Goal: Transaction & Acquisition: Purchase product/service

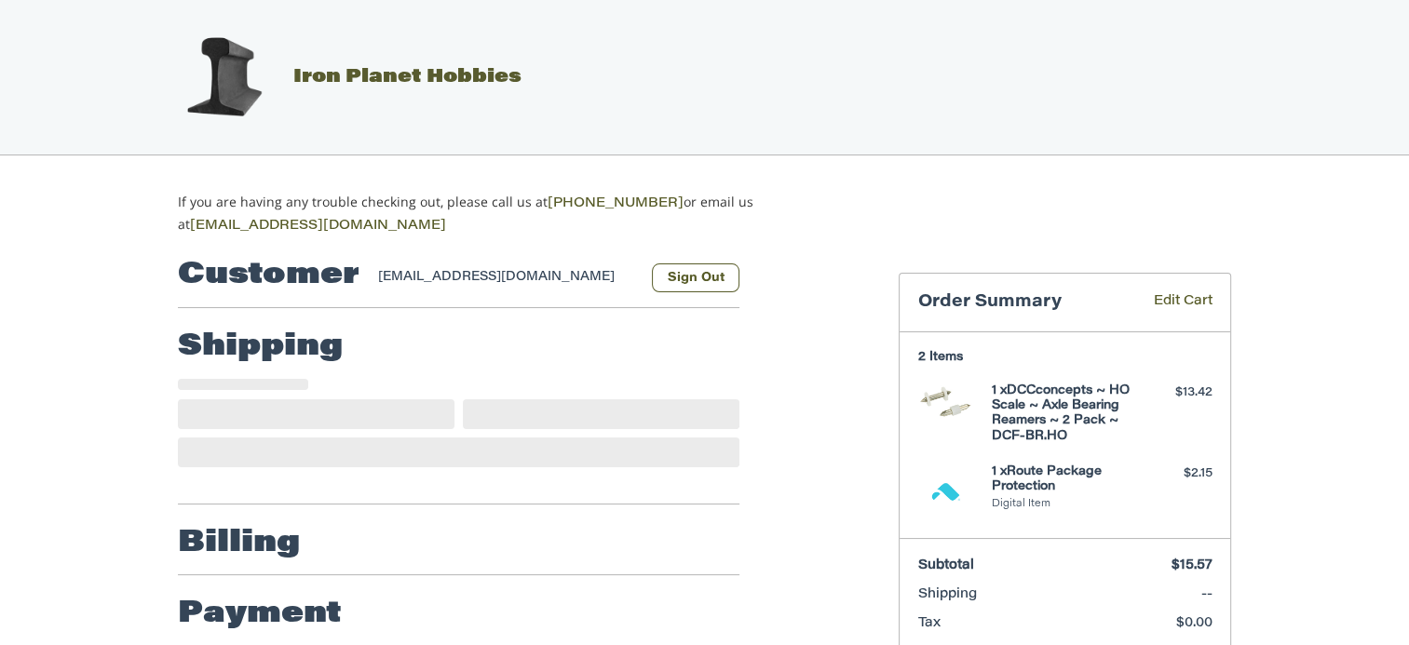
select select "**"
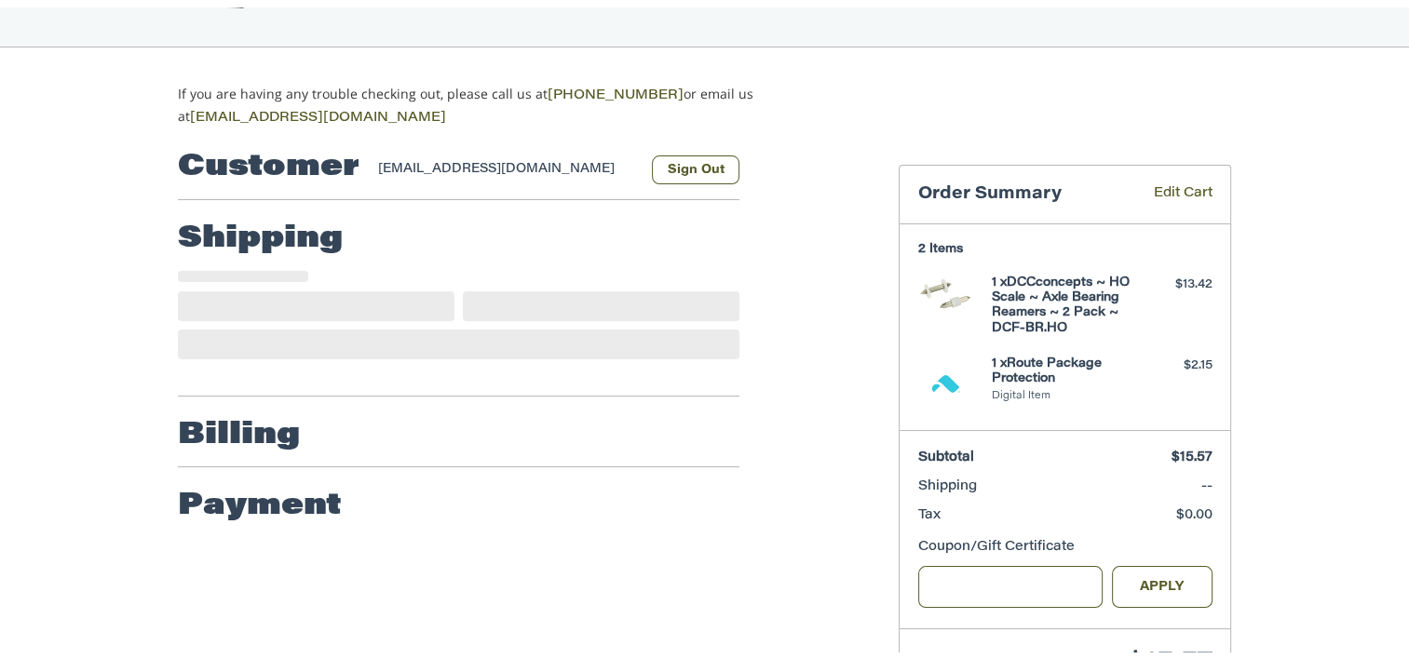
scroll to position [171, 0]
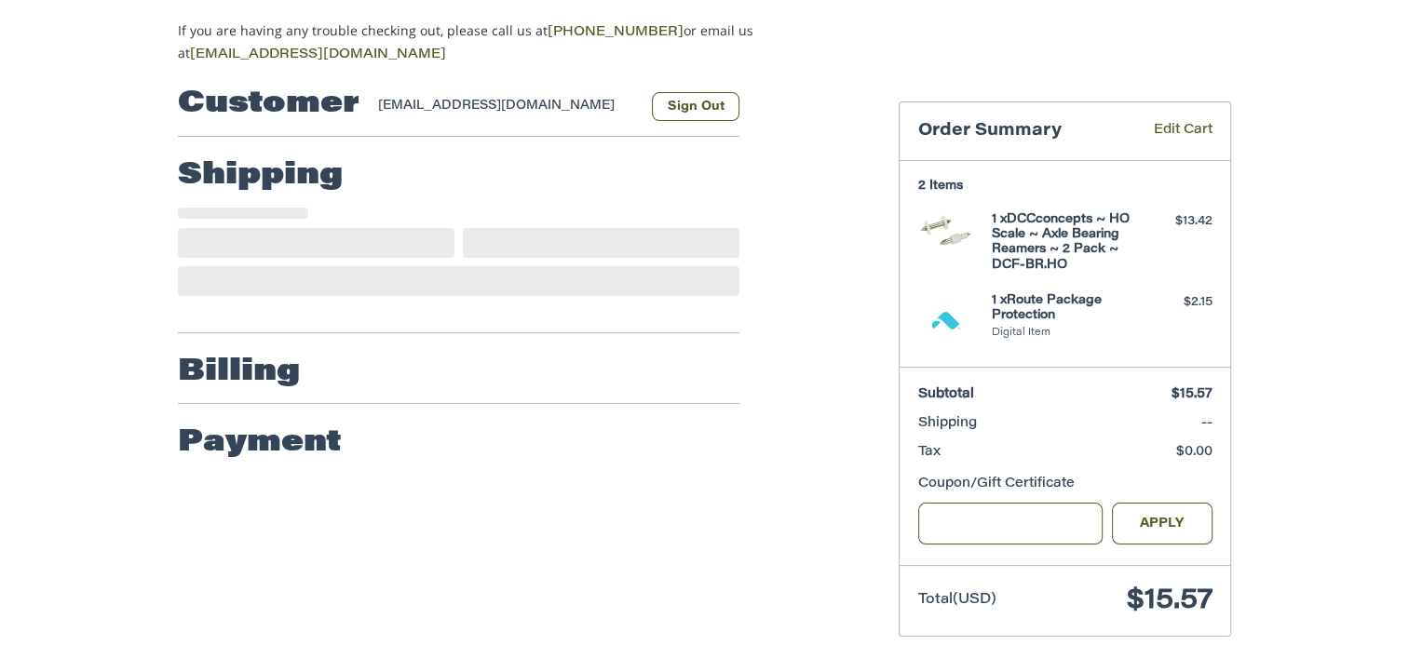
select select "**"
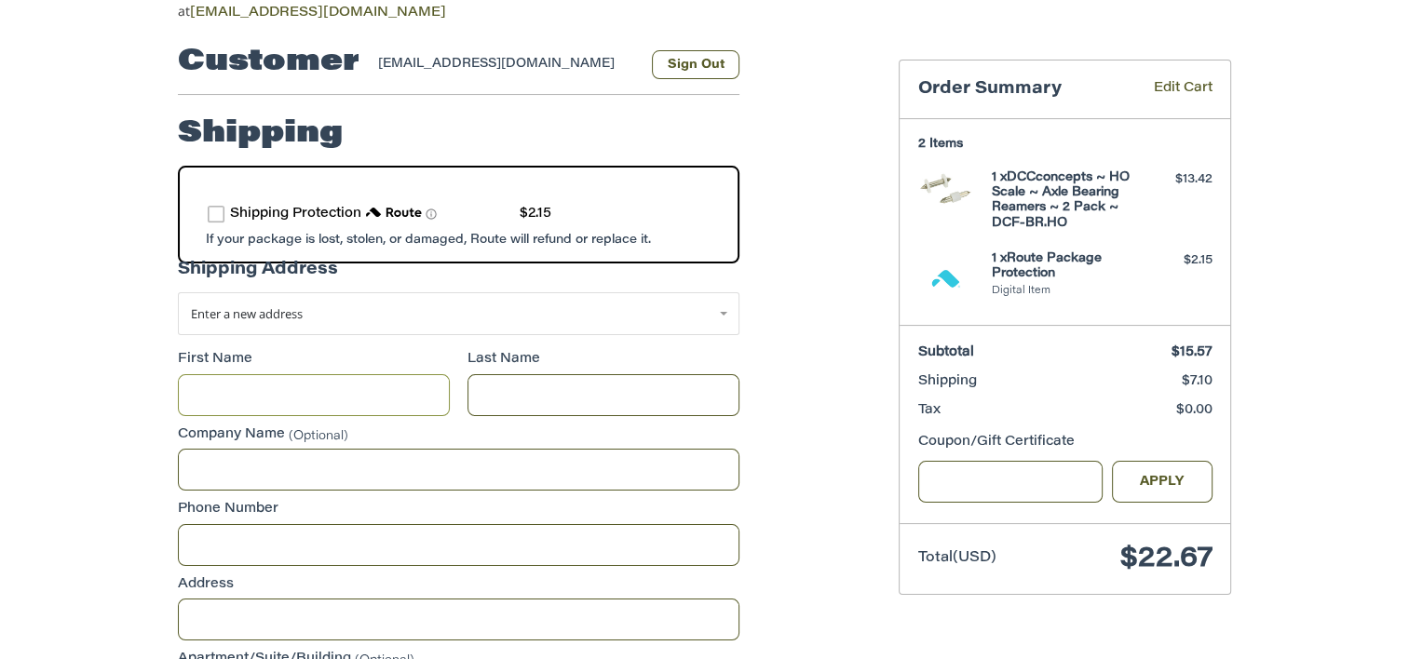
scroll to position [217, 0]
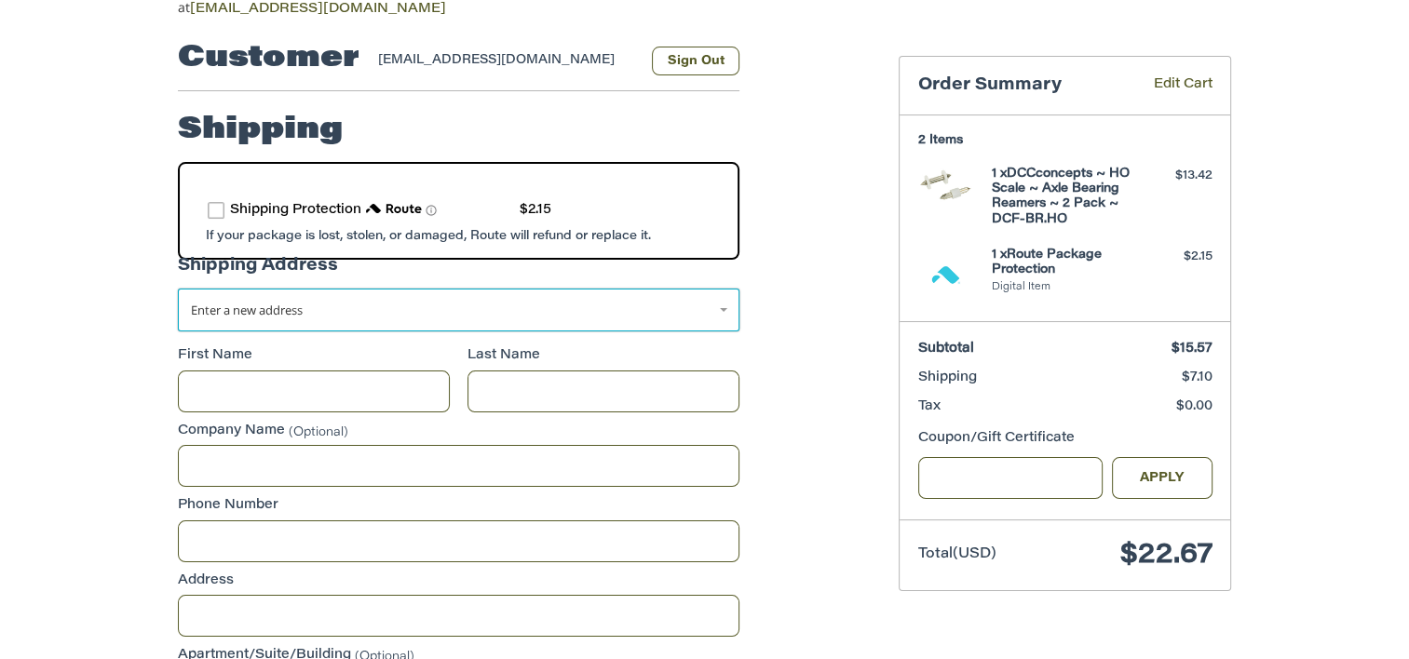
click at [710, 295] on link "Enter a new address" at bounding box center [459, 310] width 562 height 43
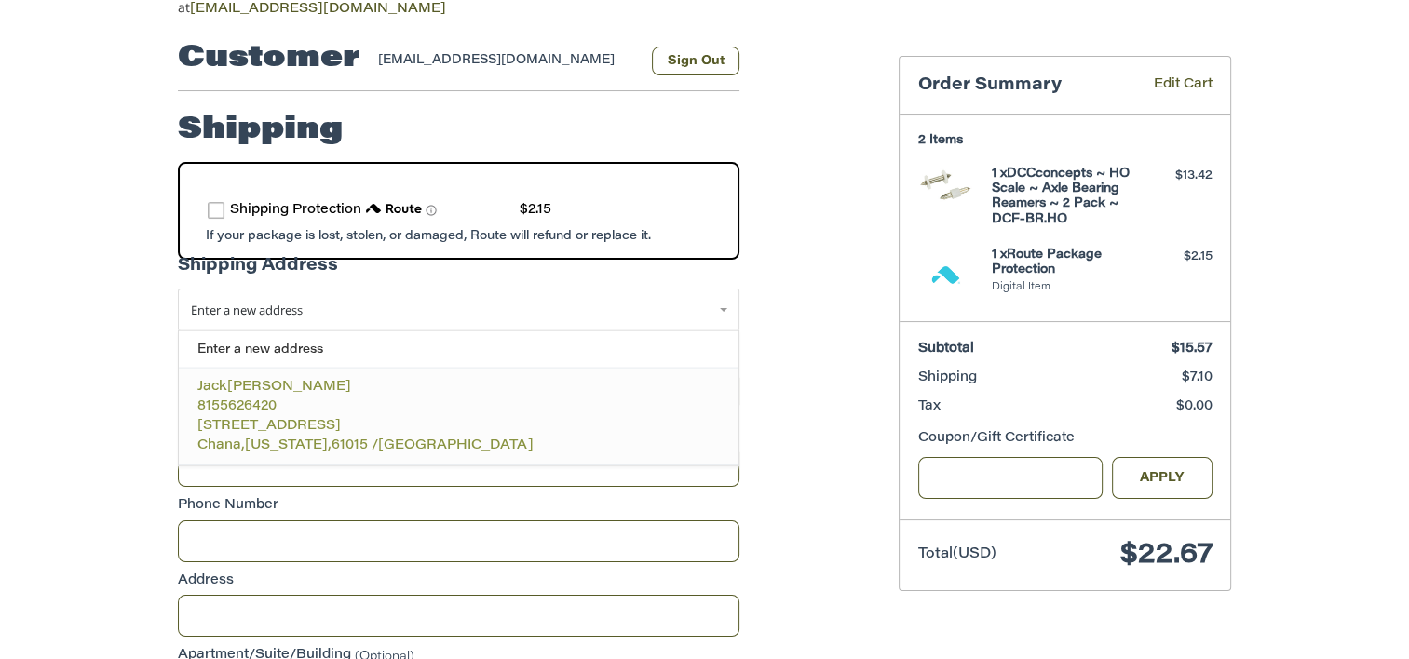
click at [375, 402] on p "8155626420" at bounding box center [458, 407] width 523 height 20
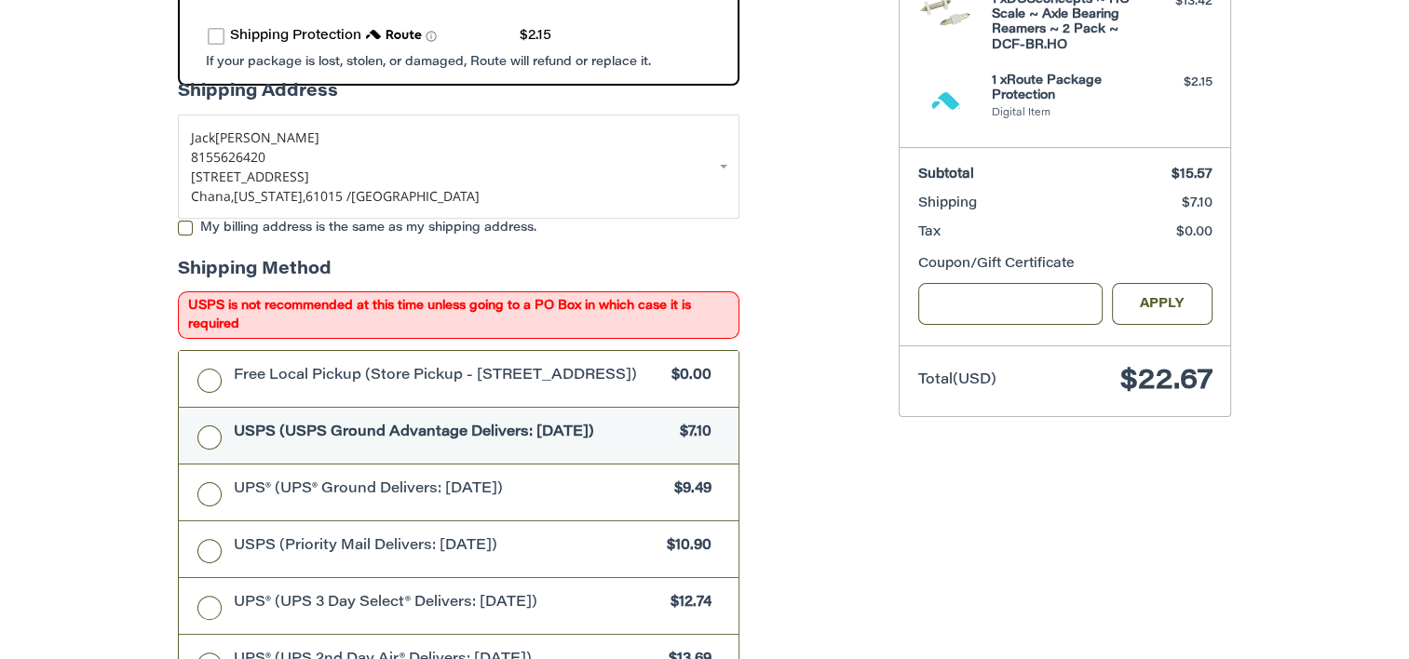
scroll to position [469, 0]
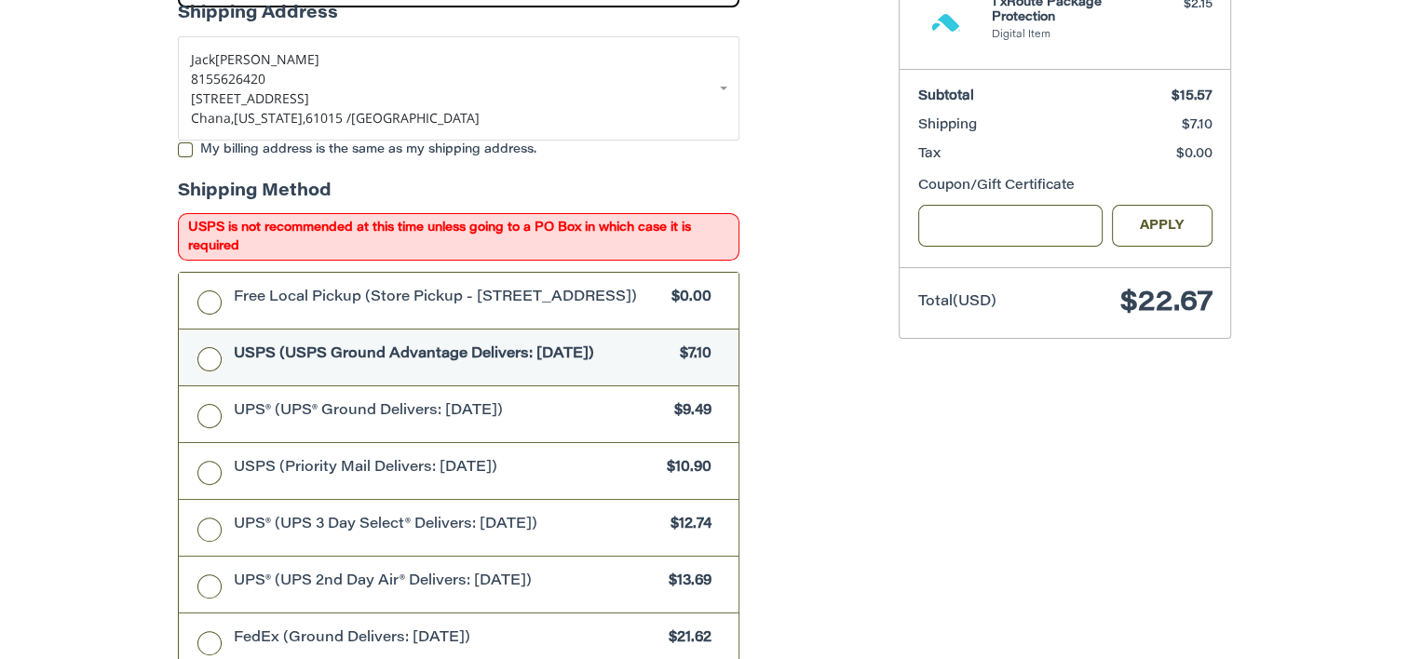
click at [130, 201] on div "Customer [EMAIL_ADDRESS][DOMAIN_NAME] Sign Out Shipping Shipping Protection $2.…" at bounding box center [704, 503] width 1409 height 1472
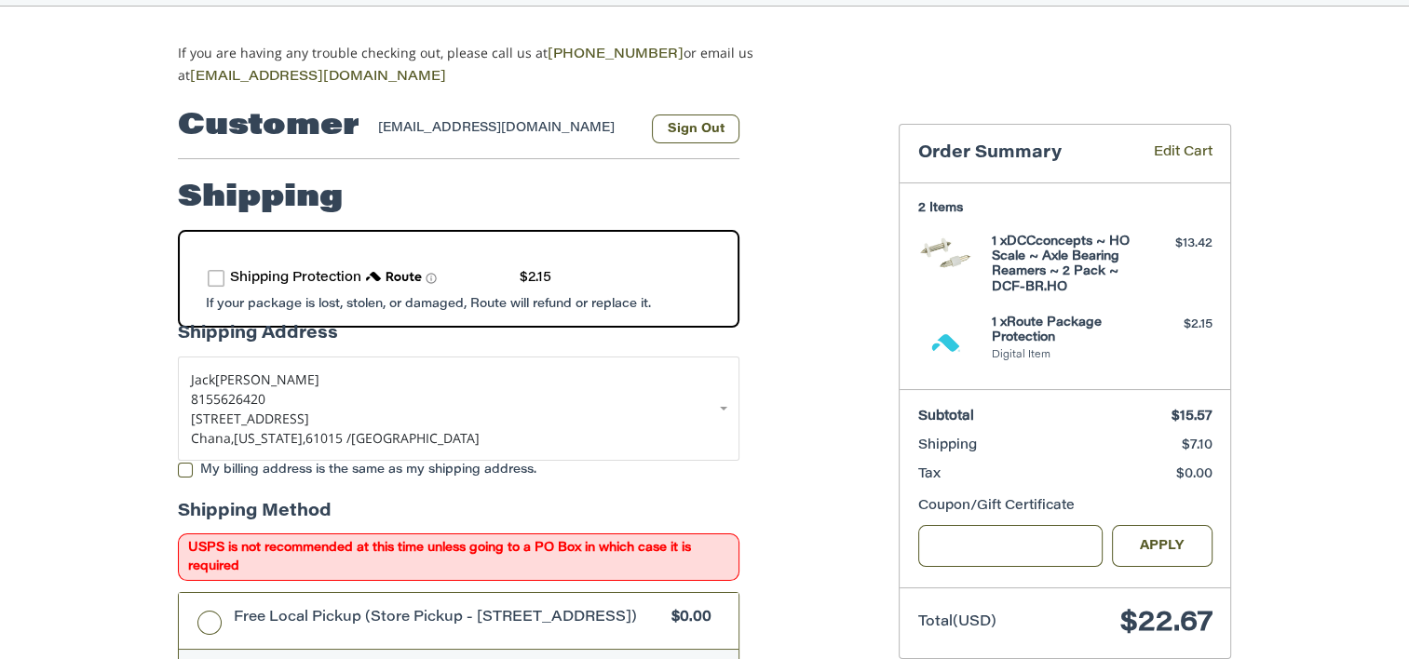
scroll to position [145, 0]
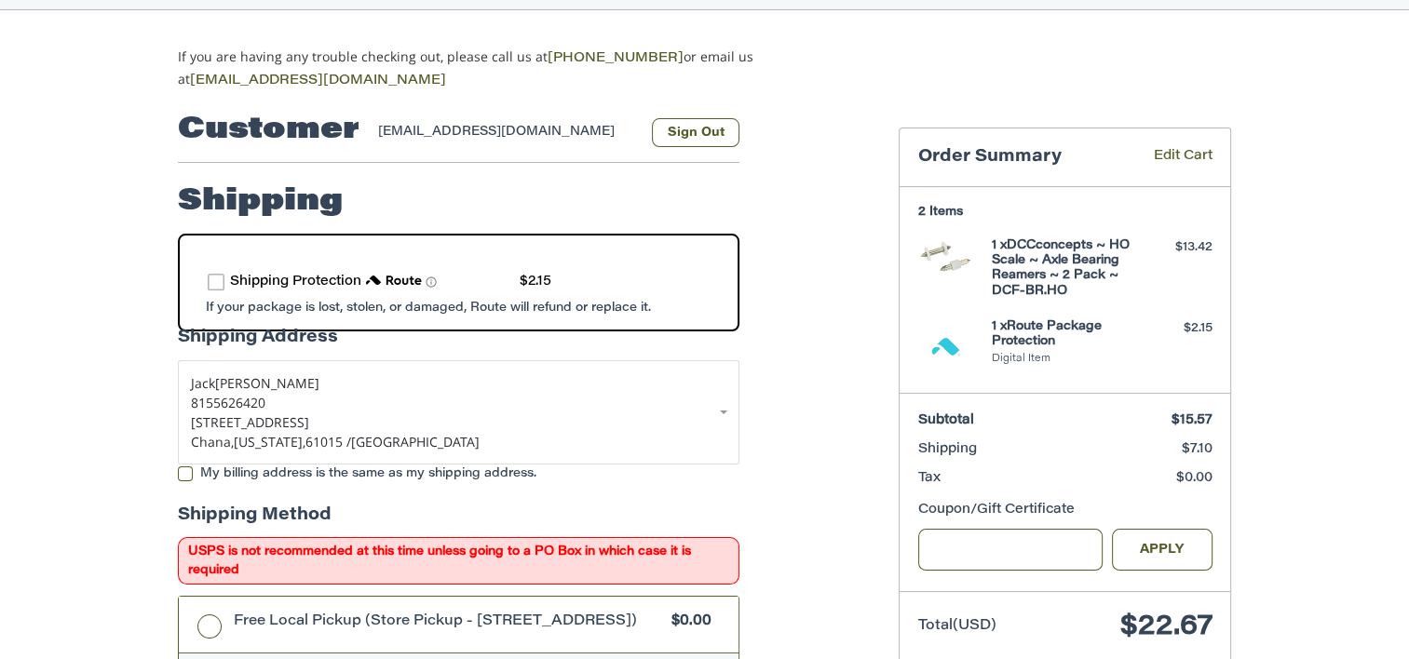
click at [215, 278] on label "route shipping protection selector element" at bounding box center [216, 282] width 17 height 17
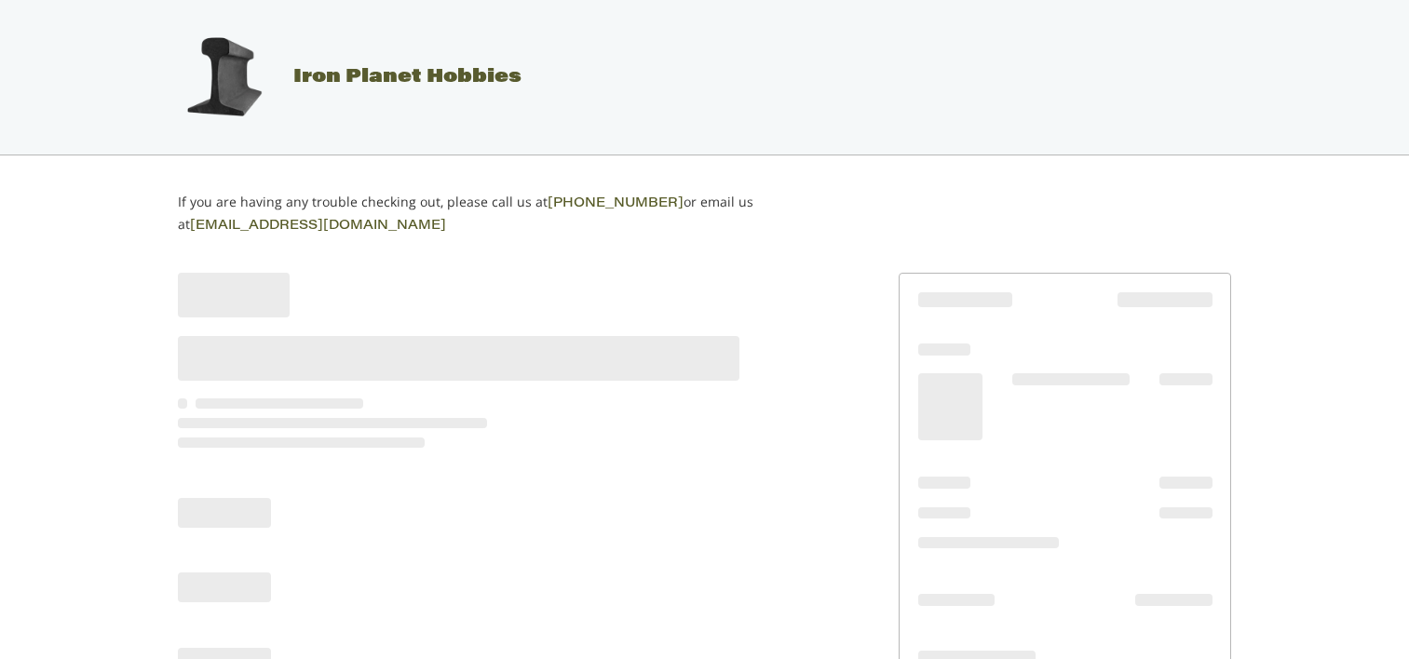
scroll to position [89, 0]
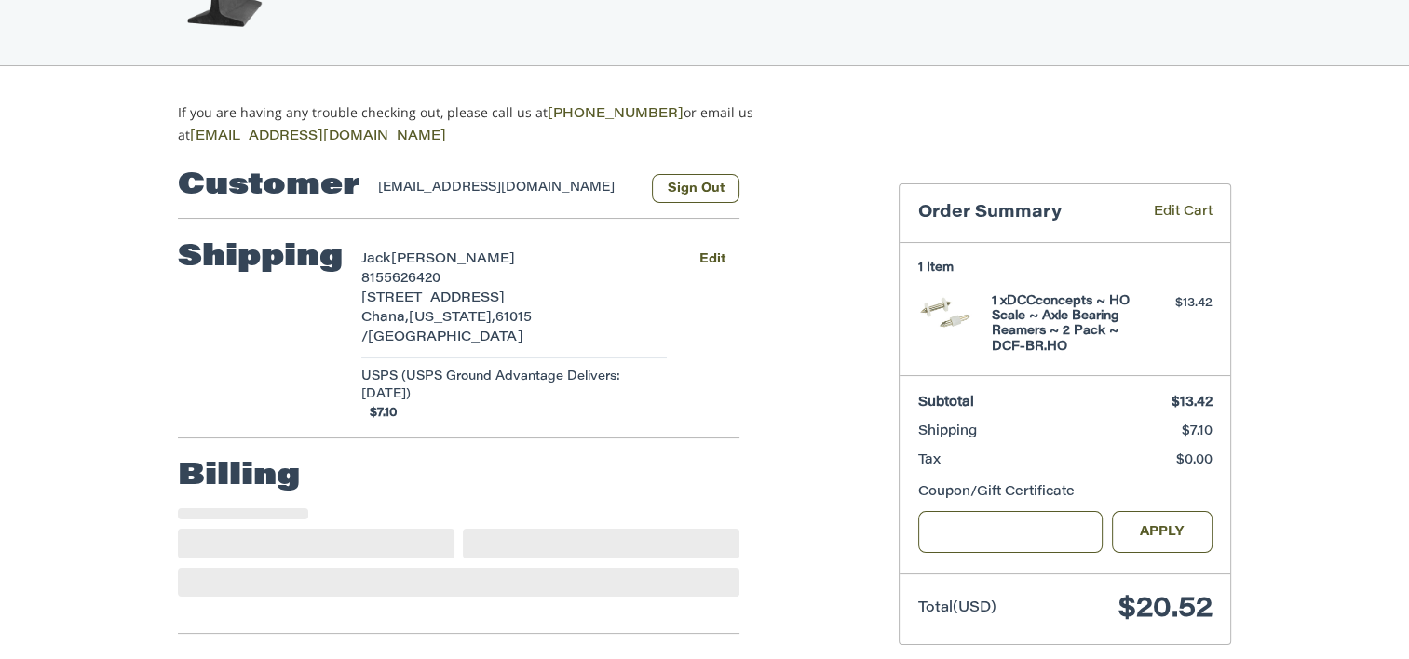
select select "**"
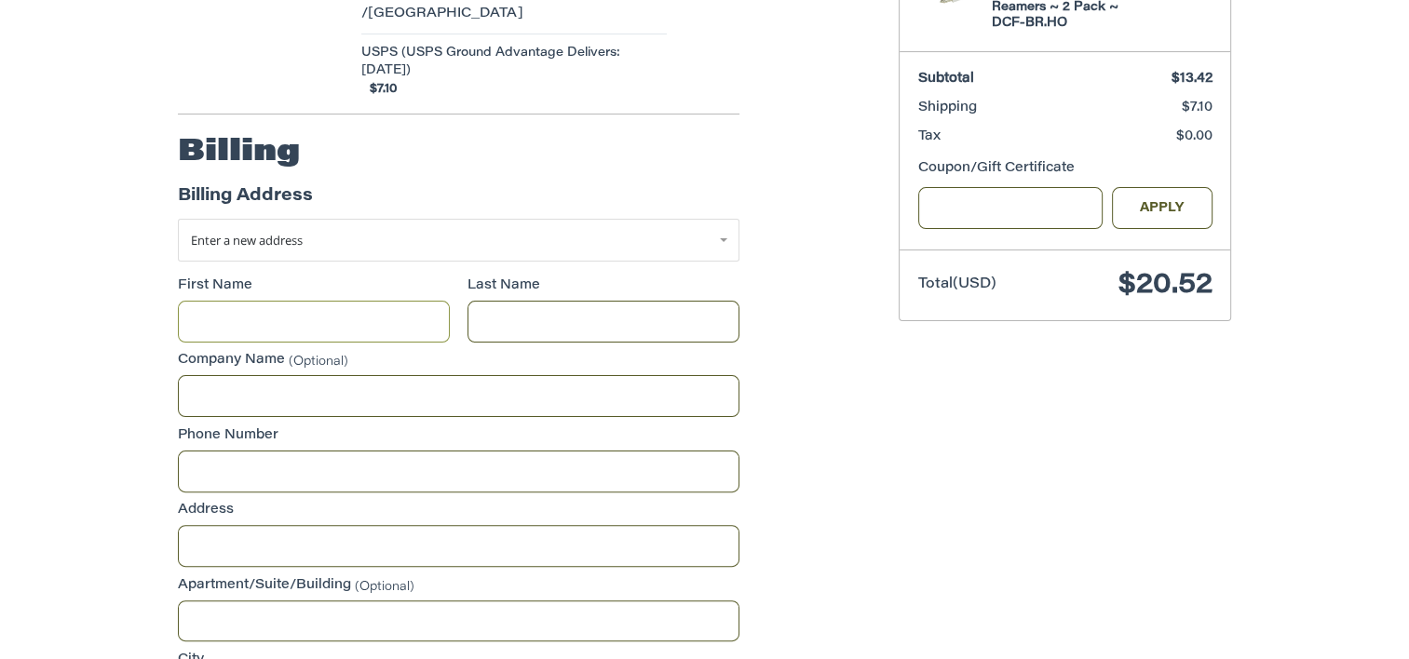
scroll to position [419, 0]
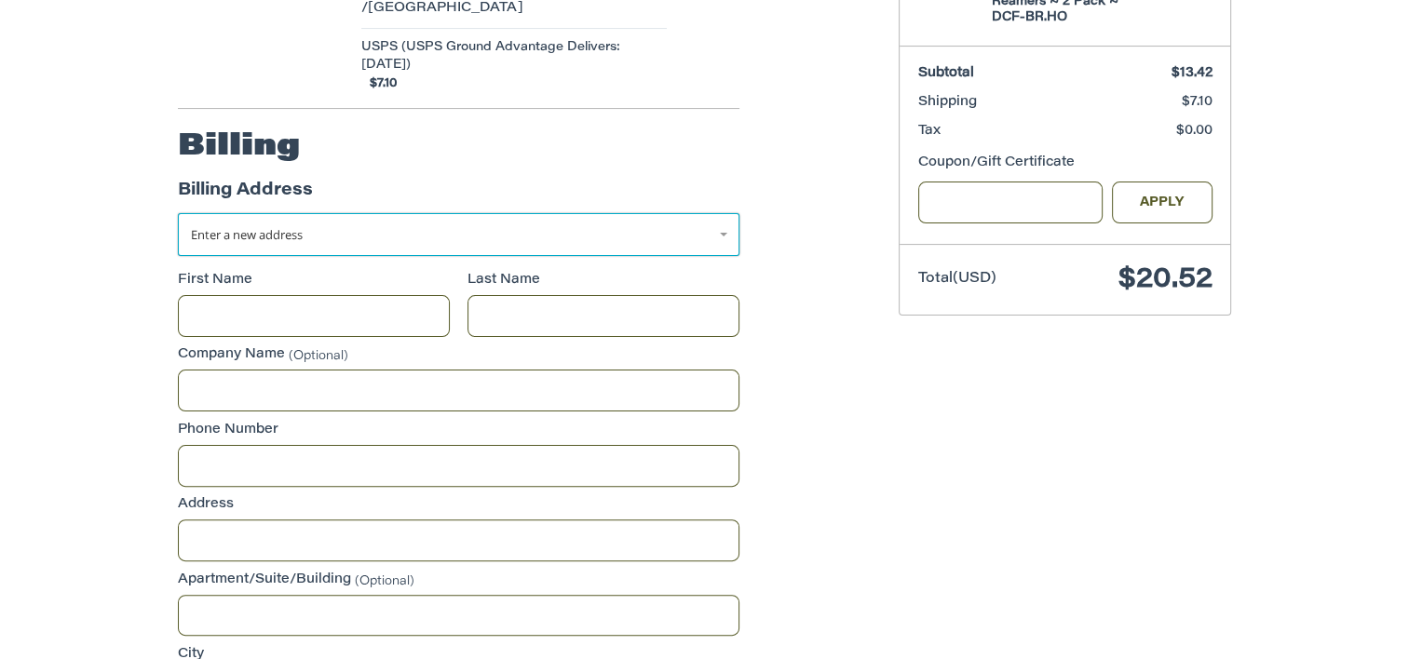
click at [265, 224] on link "Enter a new address" at bounding box center [459, 234] width 562 height 43
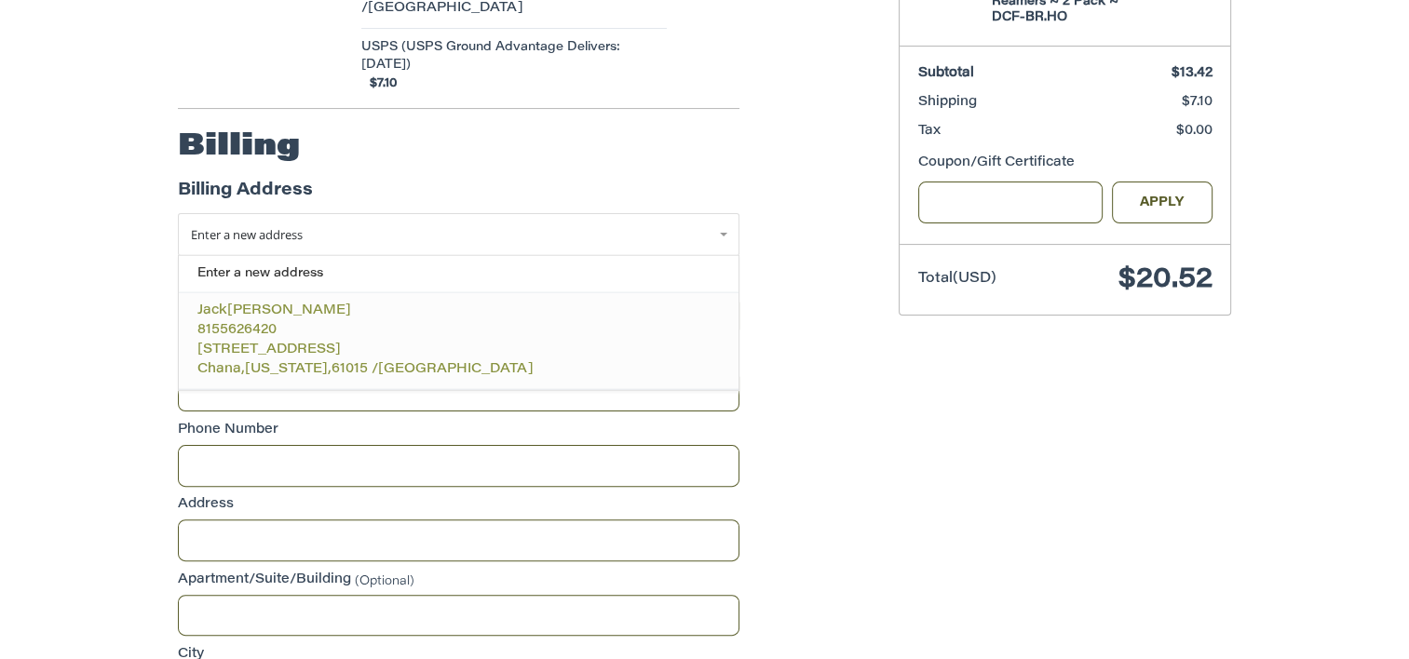
click at [271, 324] on span "8155626420" at bounding box center [236, 330] width 79 height 13
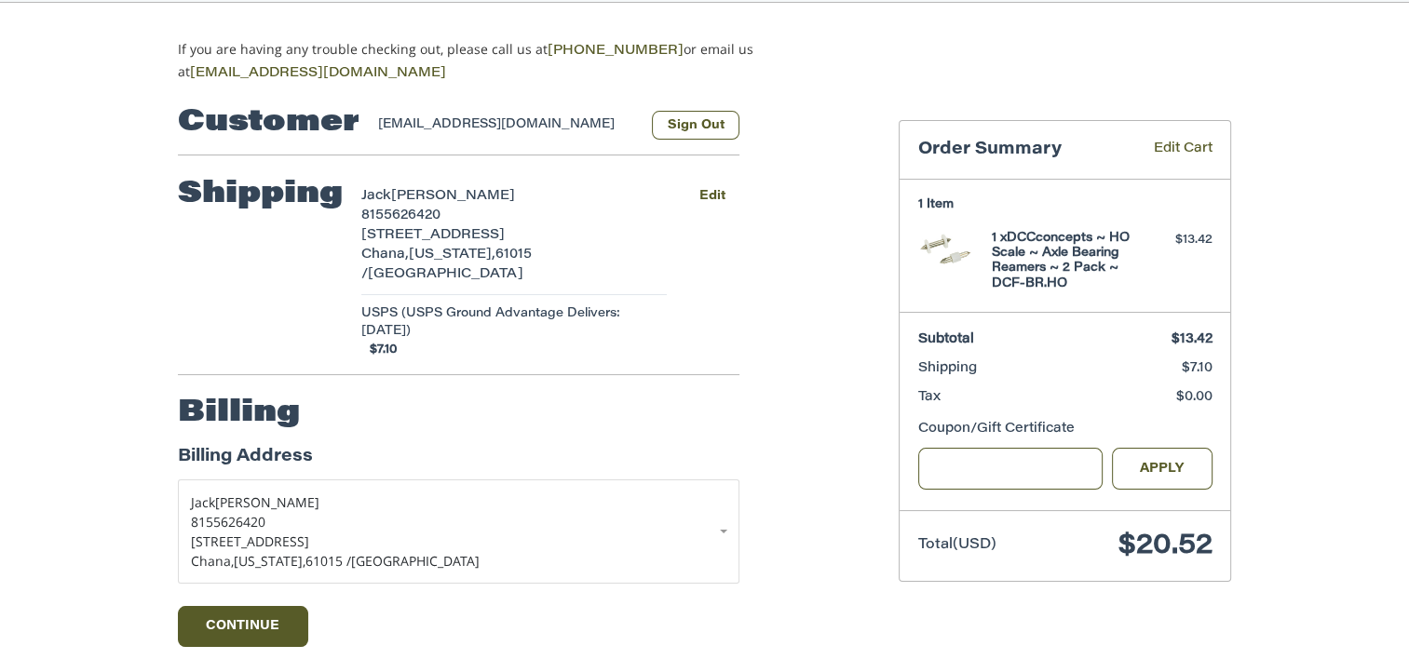
scroll to position [228, 0]
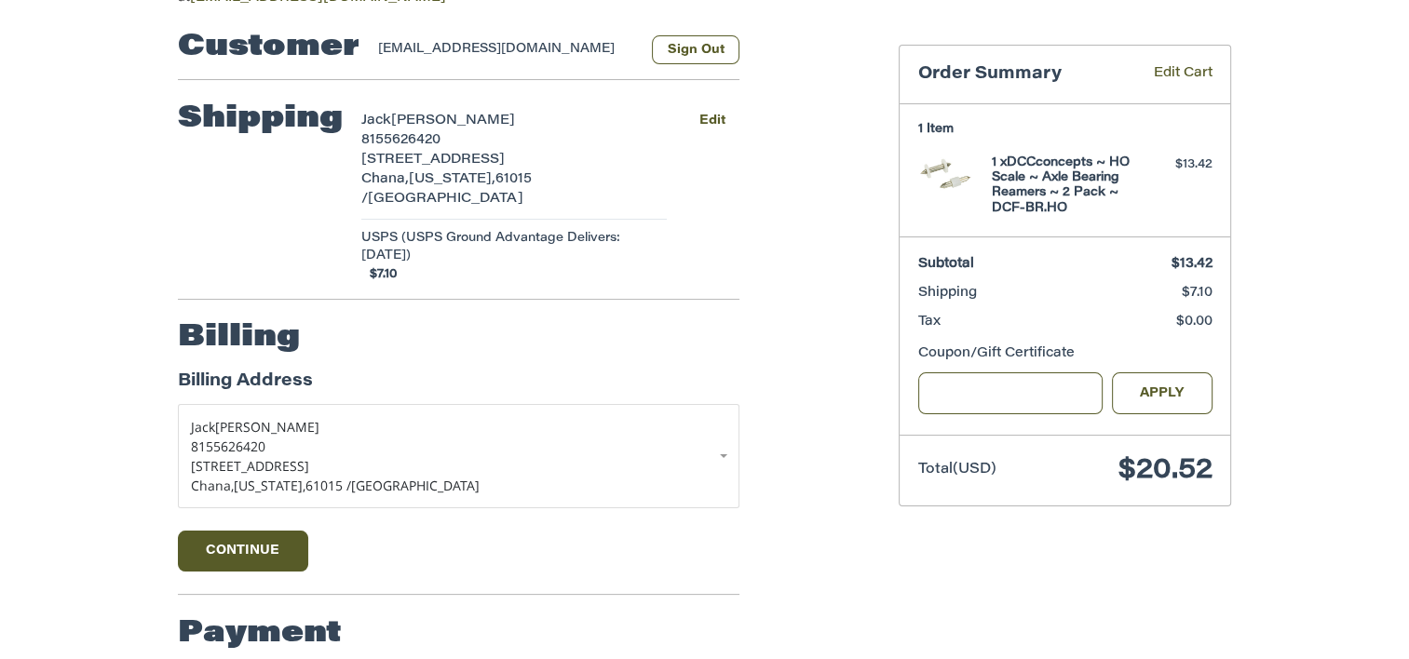
click at [575, 229] on span "USPS (USPS Ground Advantage Delivers: [DATE])" at bounding box center [513, 247] width 305 height 36
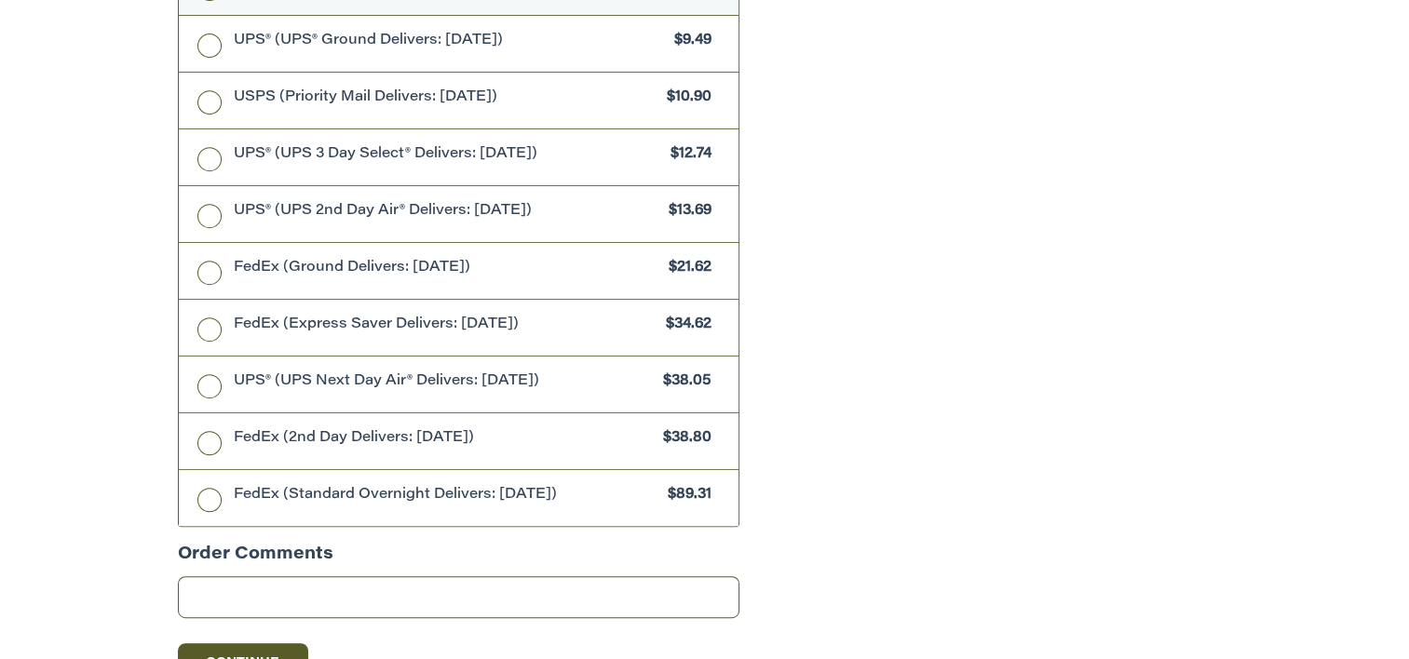
scroll to position [1105, 0]
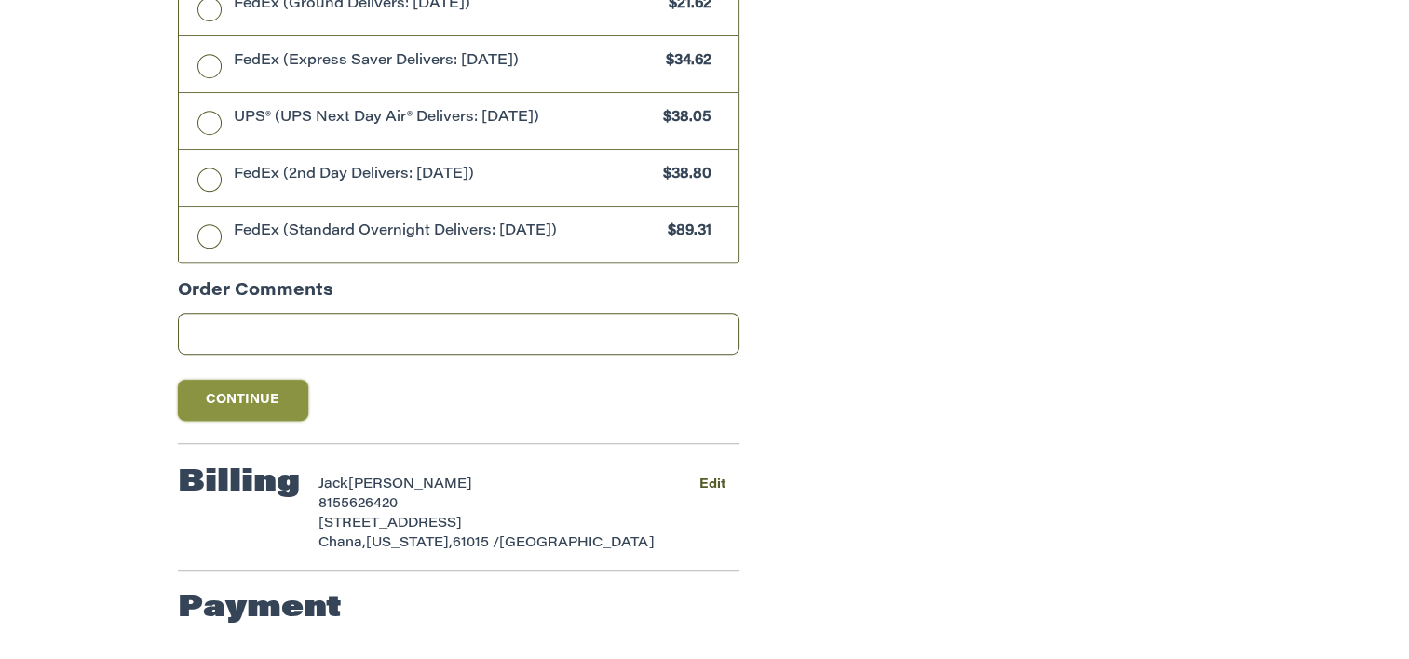
click at [265, 395] on button "Continue" at bounding box center [243, 400] width 130 height 41
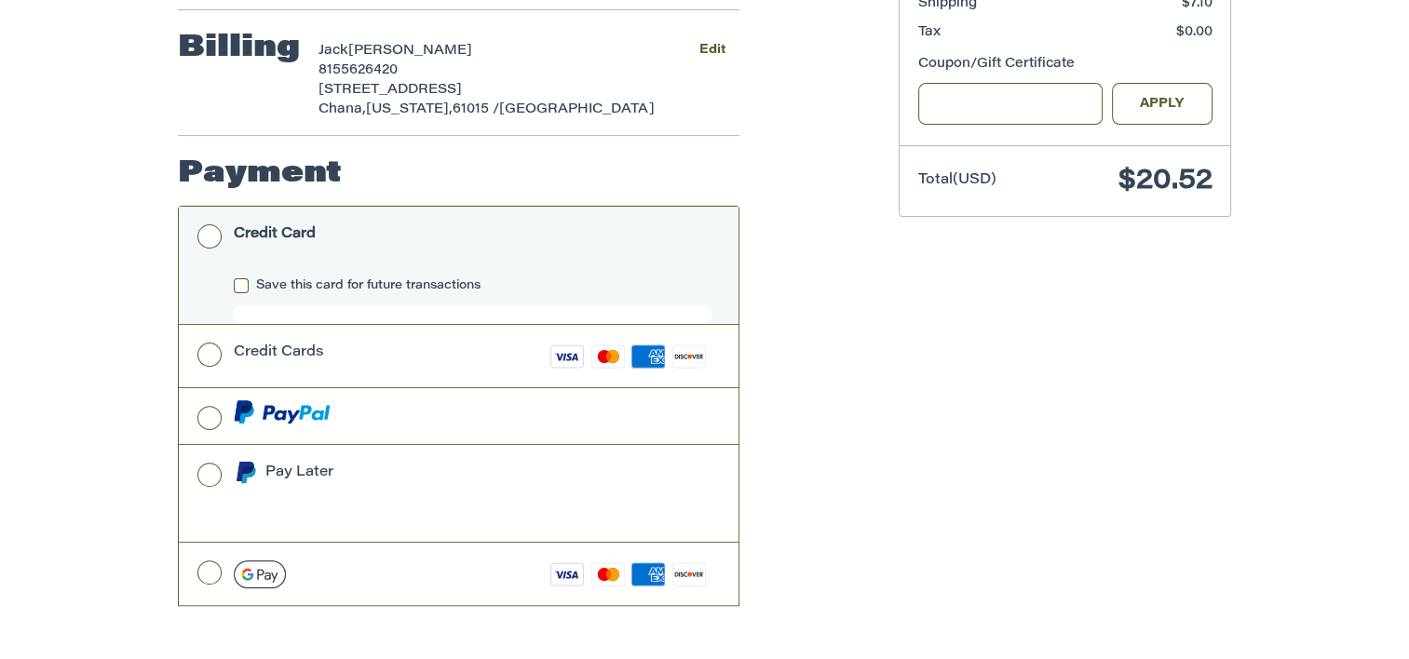
scroll to position [563, 0]
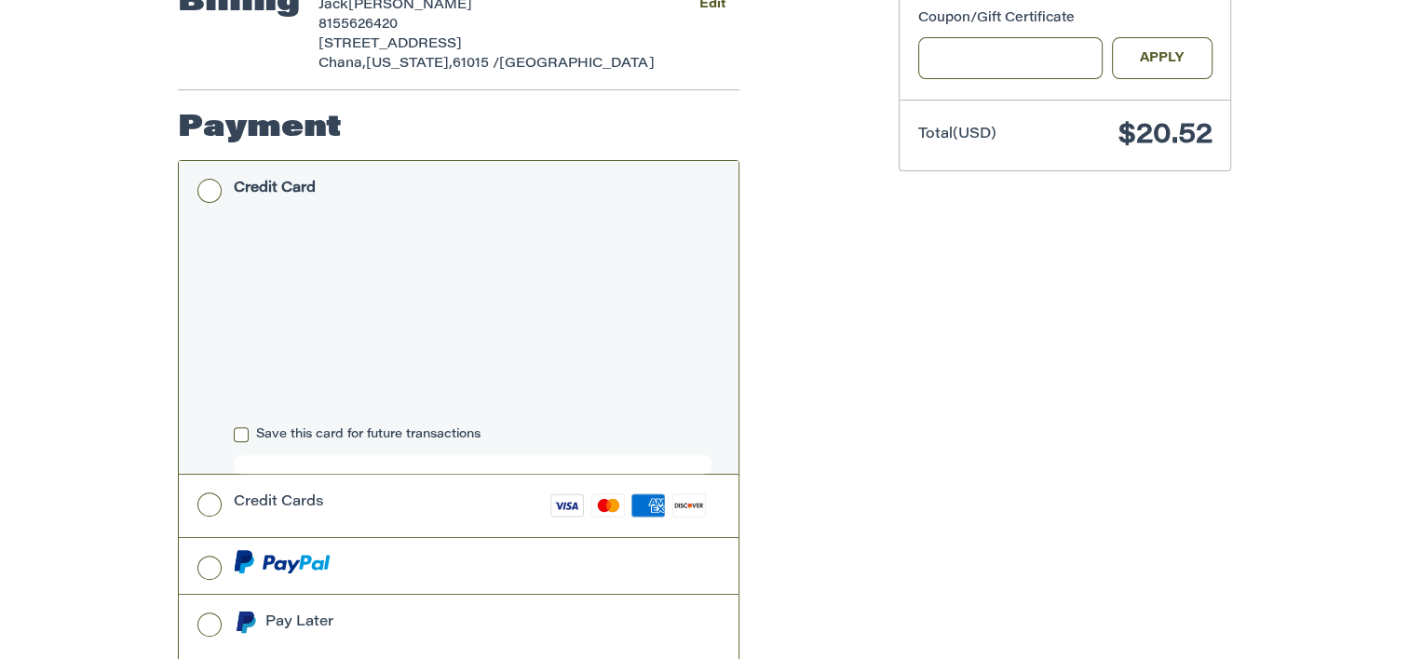
click at [127, 351] on div "Customer ajack2165@gmail.com Sign Out Shipping Jack Anderson 8155626420 7333 Ea…" at bounding box center [704, 272] width 1409 height 1198
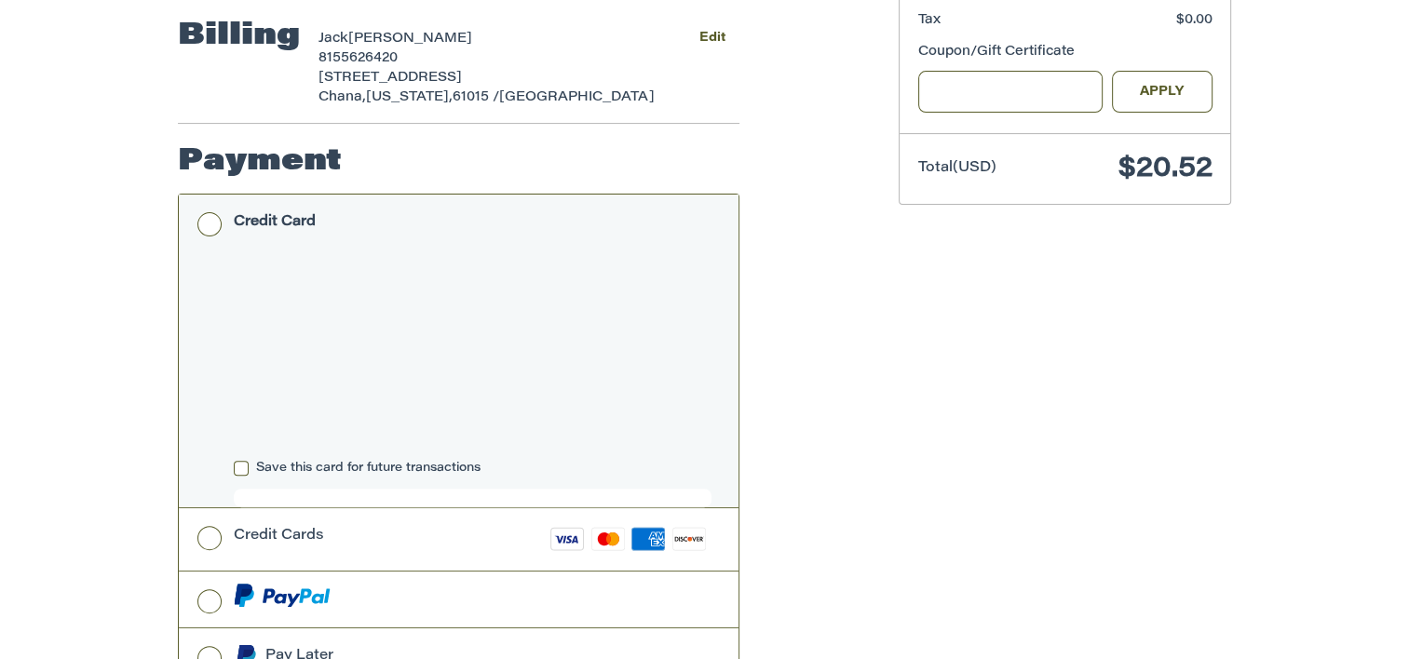
scroll to position [747, 0]
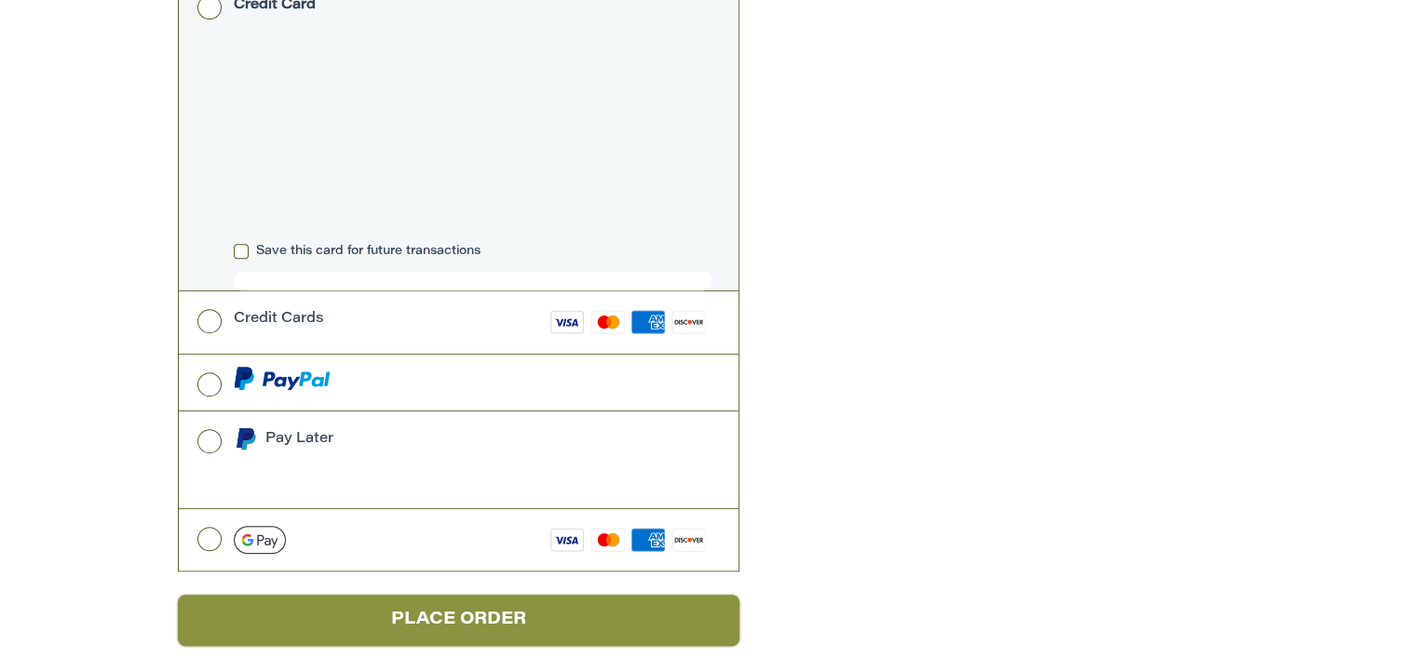
click at [518, 604] on button "Place Order" at bounding box center [459, 620] width 562 height 51
